Goal: Find specific page/section: Find specific page/section

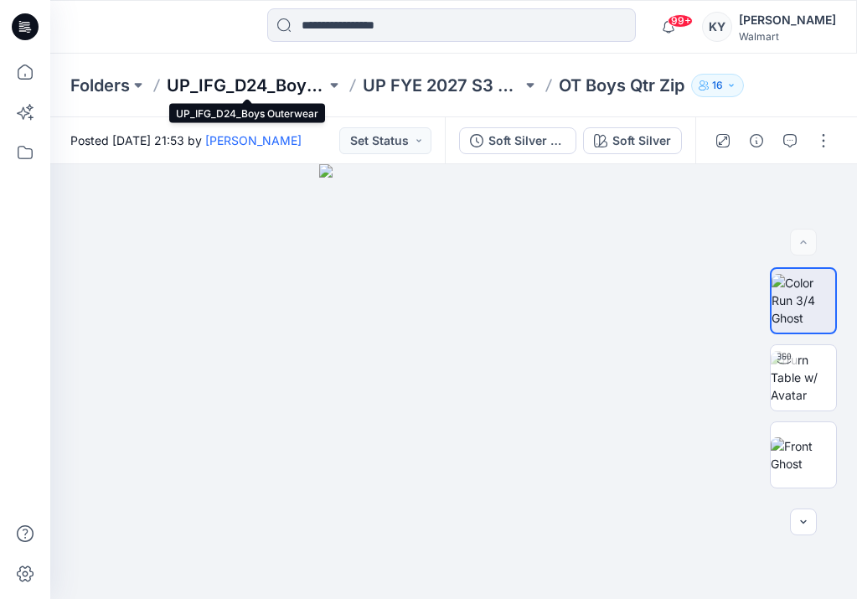
click at [317, 85] on p "UP_IFG_D24_Boys Outerwear" at bounding box center [246, 85] width 159 height 23
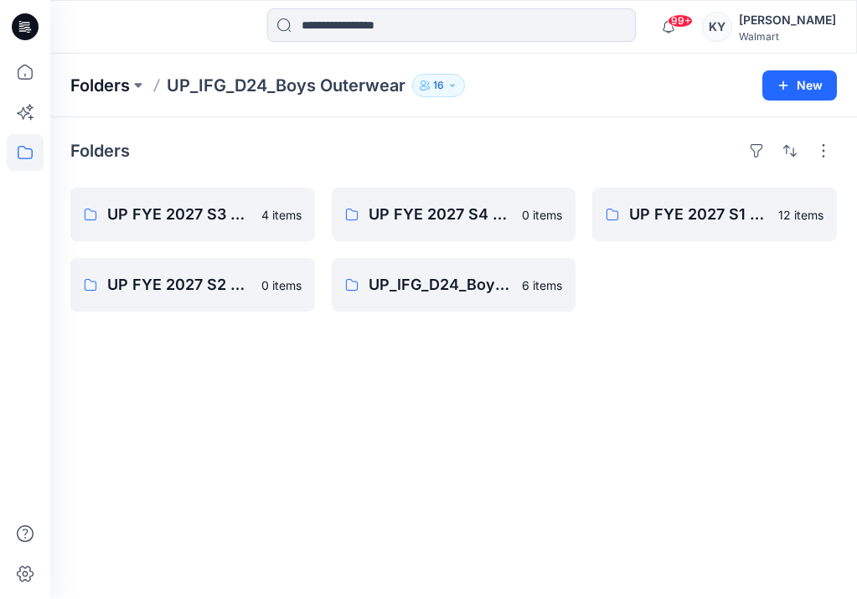
click at [128, 85] on p "Folders" at bounding box center [99, 85] width 59 height 23
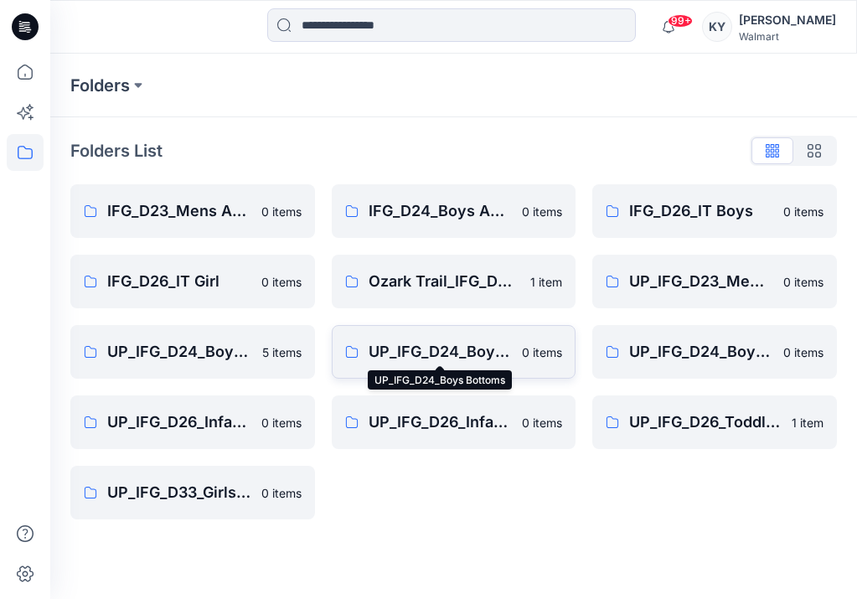
click at [446, 346] on p "UP_IFG_D24_Boys Bottoms" at bounding box center [441, 351] width 144 height 23
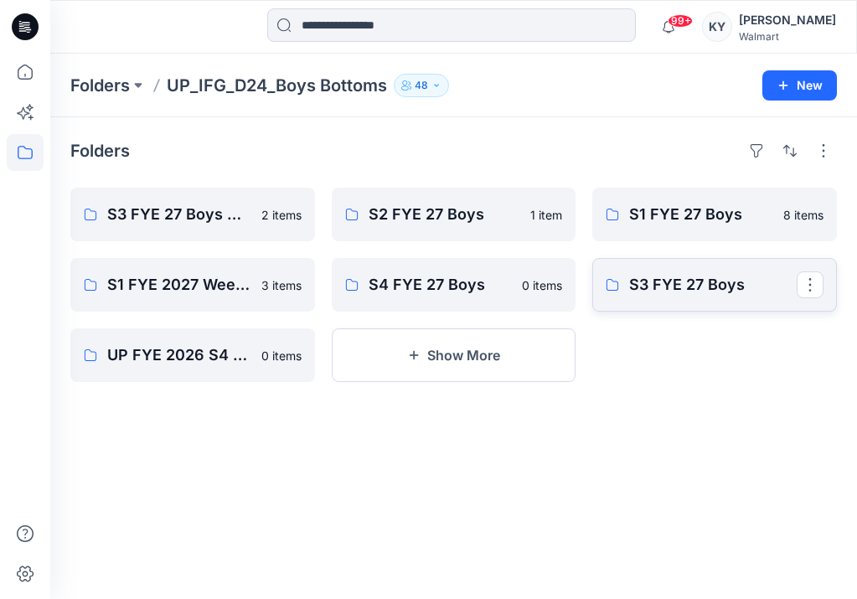
click at [688, 284] on p "S3 FYE 27 Boys" at bounding box center [713, 284] width 168 height 23
